Goal: Complete application form

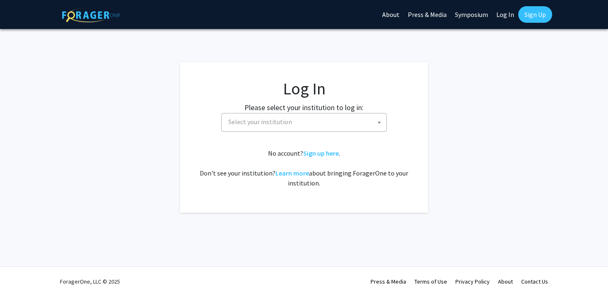
select select
click at [344, 125] on span "Select your institution" at bounding box center [305, 121] width 161 height 17
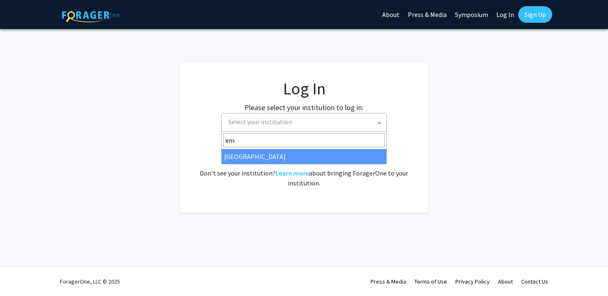
type input "em"
select select "12"
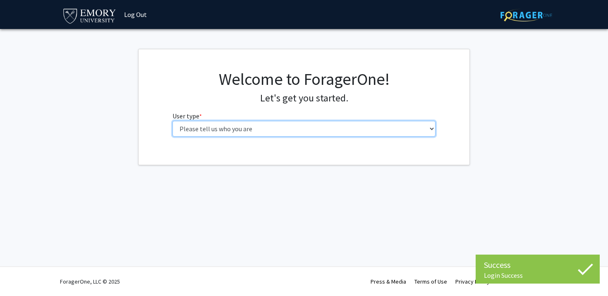
click at [212, 126] on select "Please tell us who you are Undergraduate Student Master's Student Doctoral Cand…" at bounding box center [303, 129] width 263 height 16
select select "1: undergrad"
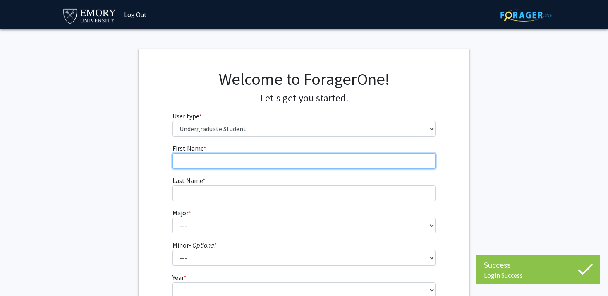
click at [250, 163] on input "First Name * required" at bounding box center [303, 161] width 263 height 16
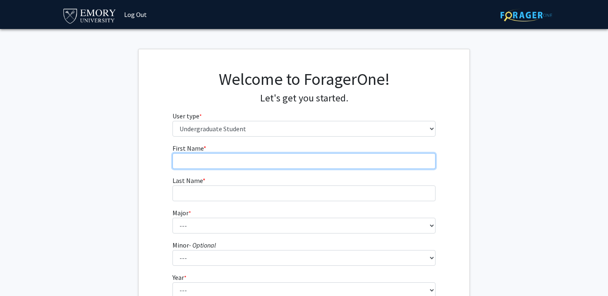
type input "Liana"
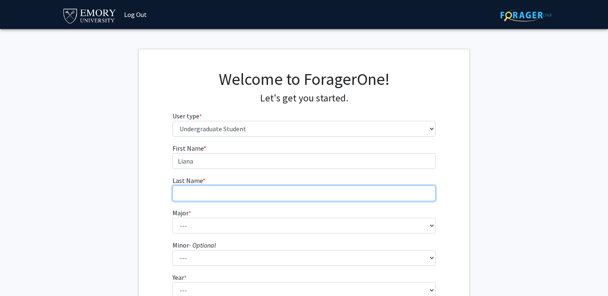
type input "[PERSON_NAME]"
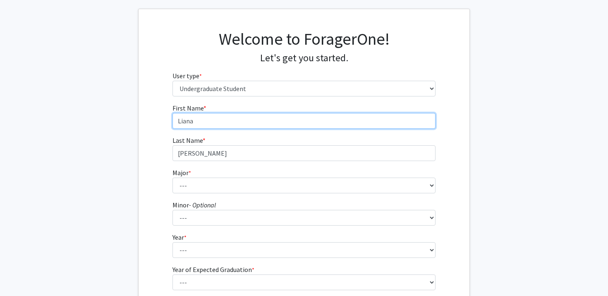
scroll to position [51, 0]
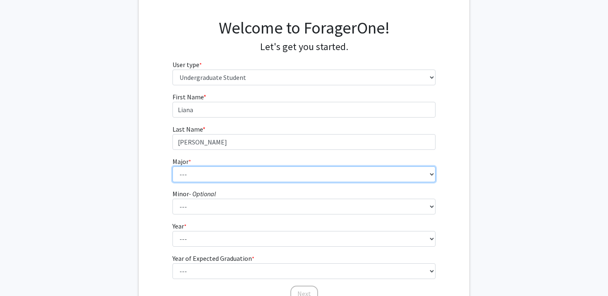
click at [237, 173] on select "--- Accounting African American Studies African Studies American Studies Analyt…" at bounding box center [303, 174] width 263 height 16
select select "40: 1001"
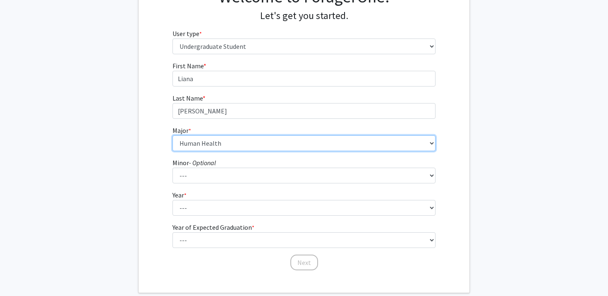
scroll to position [89, 0]
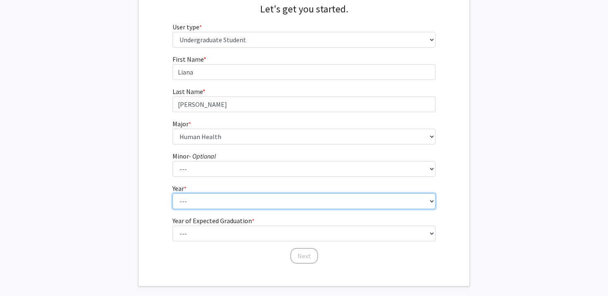
click at [235, 200] on select "--- First-year Sophomore Junior Senior Postbaccalaureate Certificate" at bounding box center [303, 201] width 263 height 16
select select "2: sophomore"
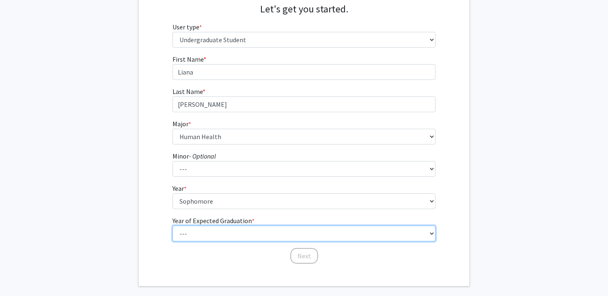
click at [242, 232] on select "--- 2025 2026 2027 2028 2029 2030 2031 2032 2033 2034" at bounding box center [303, 233] width 263 height 16
select select "4: 2028"
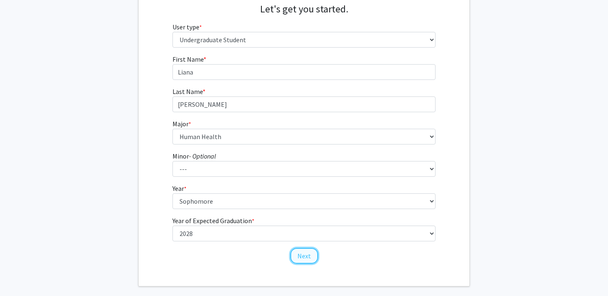
click at [303, 258] on button "Next" at bounding box center [304, 256] width 28 height 16
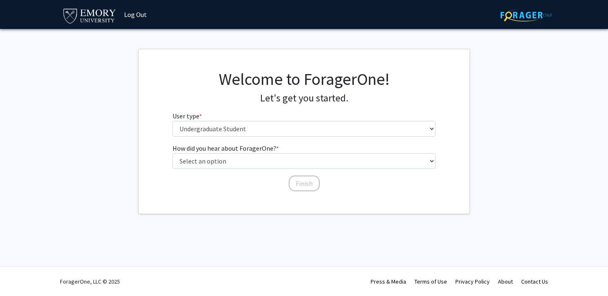
scroll to position [0, 0]
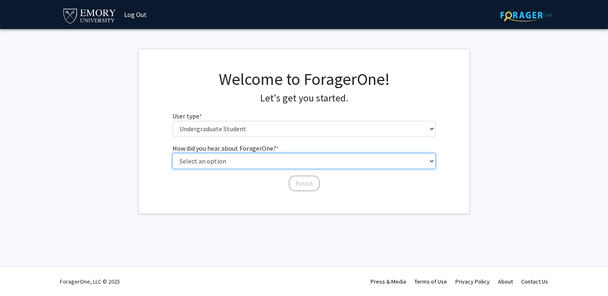
click at [227, 162] on select "Select an option Peer/student recommendation Faculty/staff recommendation Unive…" at bounding box center [303, 161] width 263 height 16
select select "5: other"
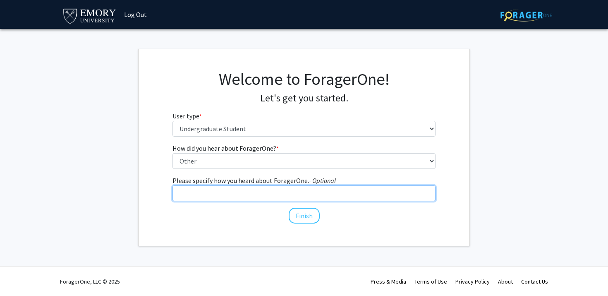
click at [225, 195] on input "Please specify how you heard about ForagerOne. - Optional" at bounding box center [303, 193] width 263 height 16
type input "Zoom Webinar"
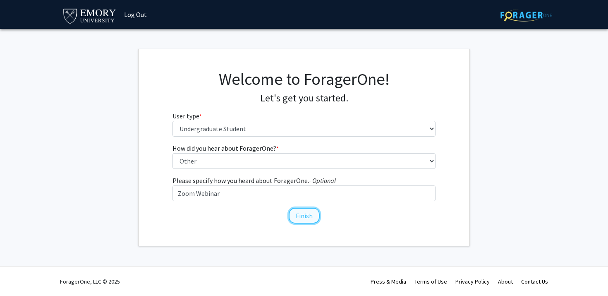
click at [293, 215] on button "Finish" at bounding box center [304, 216] width 31 height 16
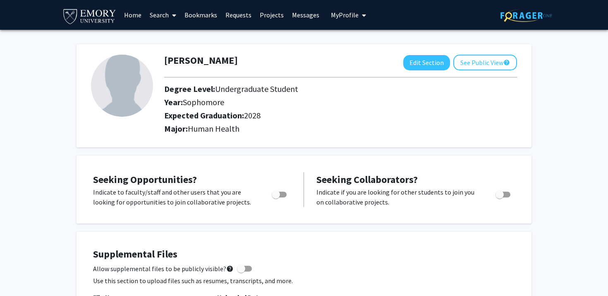
click at [158, 14] on link "Search" at bounding box center [163, 14] width 35 height 29
click at [166, 50] on span "Students" at bounding box center [171, 54] width 50 height 17
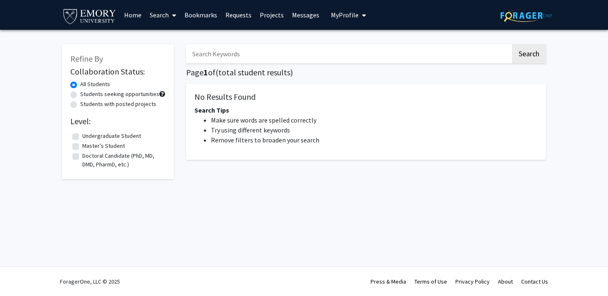
click at [133, 14] on link "Home" at bounding box center [133, 14] width 26 height 29
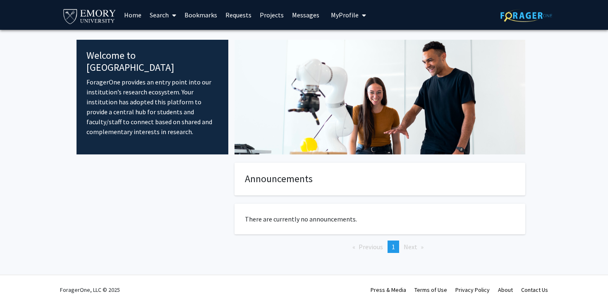
click at [172, 15] on icon at bounding box center [174, 15] width 4 height 7
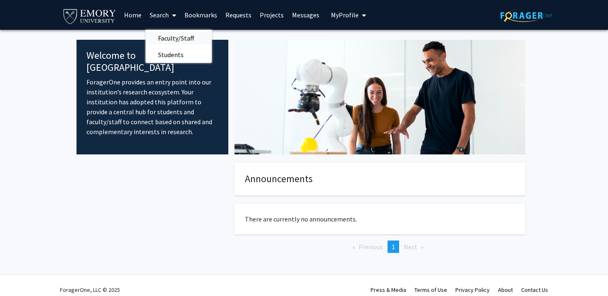
click at [172, 36] on span "Faculty/Staff" at bounding box center [176, 38] width 61 height 17
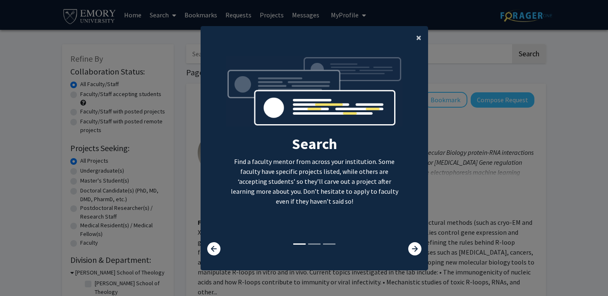
click at [418, 34] on span "×" at bounding box center [418, 37] width 5 height 13
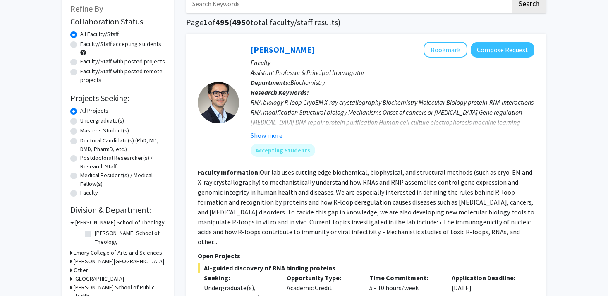
scroll to position [52, 0]
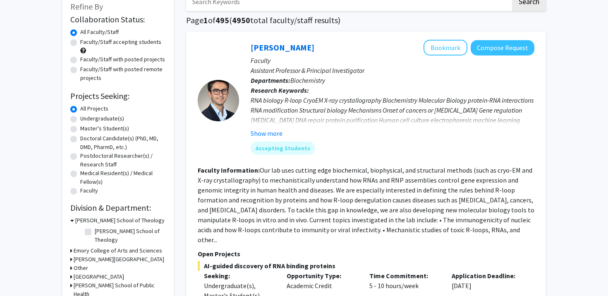
click at [106, 120] on label "Undergraduate(s)" at bounding box center [102, 118] width 44 height 9
click at [86, 120] on input "Undergraduate(s)" at bounding box center [82, 116] width 5 height 5
radio input "true"
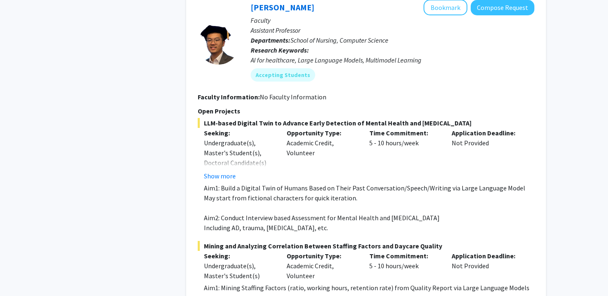
scroll to position [1753, 0]
